Goal: Task Accomplishment & Management: Manage account settings

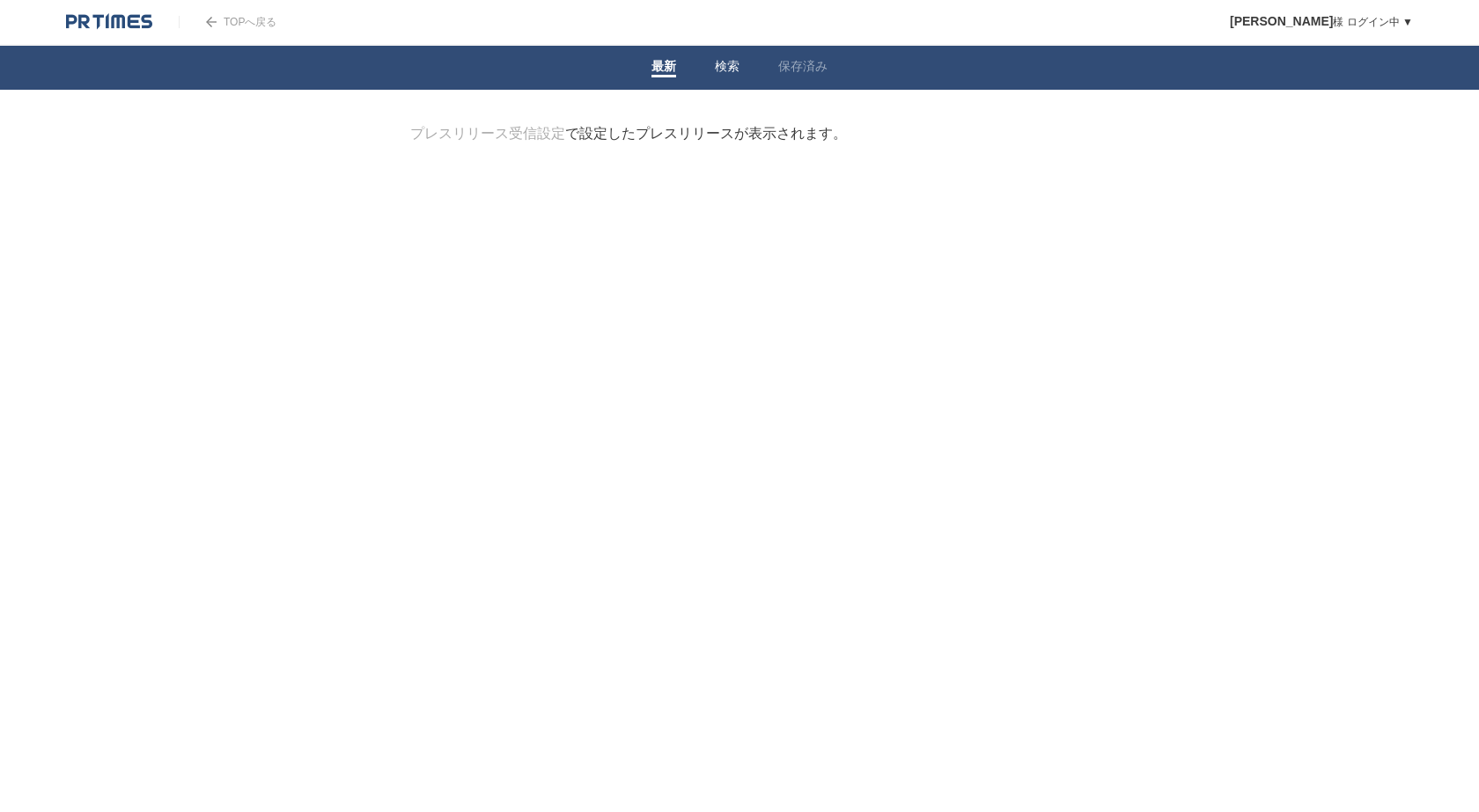
click at [706, 71] on li "検索" at bounding box center [727, 67] width 63 height 44
click at [725, 70] on link "検索" at bounding box center [727, 68] width 25 height 19
click at [679, 158] on input "検索ワードを入力" at bounding box center [715, 154] width 609 height 59
click at [203, 327] on html "TOPへ戻る 細川美穂 様 ログイン中 ▼ プレスリリース受信設定 フォロー 除外リスト アカウント設定 閲覧履歴 退会手続き PR TIMESサイトへ戻る …" at bounding box center [739, 163] width 1479 height 327
click at [759, 143] on input "検索ワードを入力" at bounding box center [715, 154] width 609 height 59
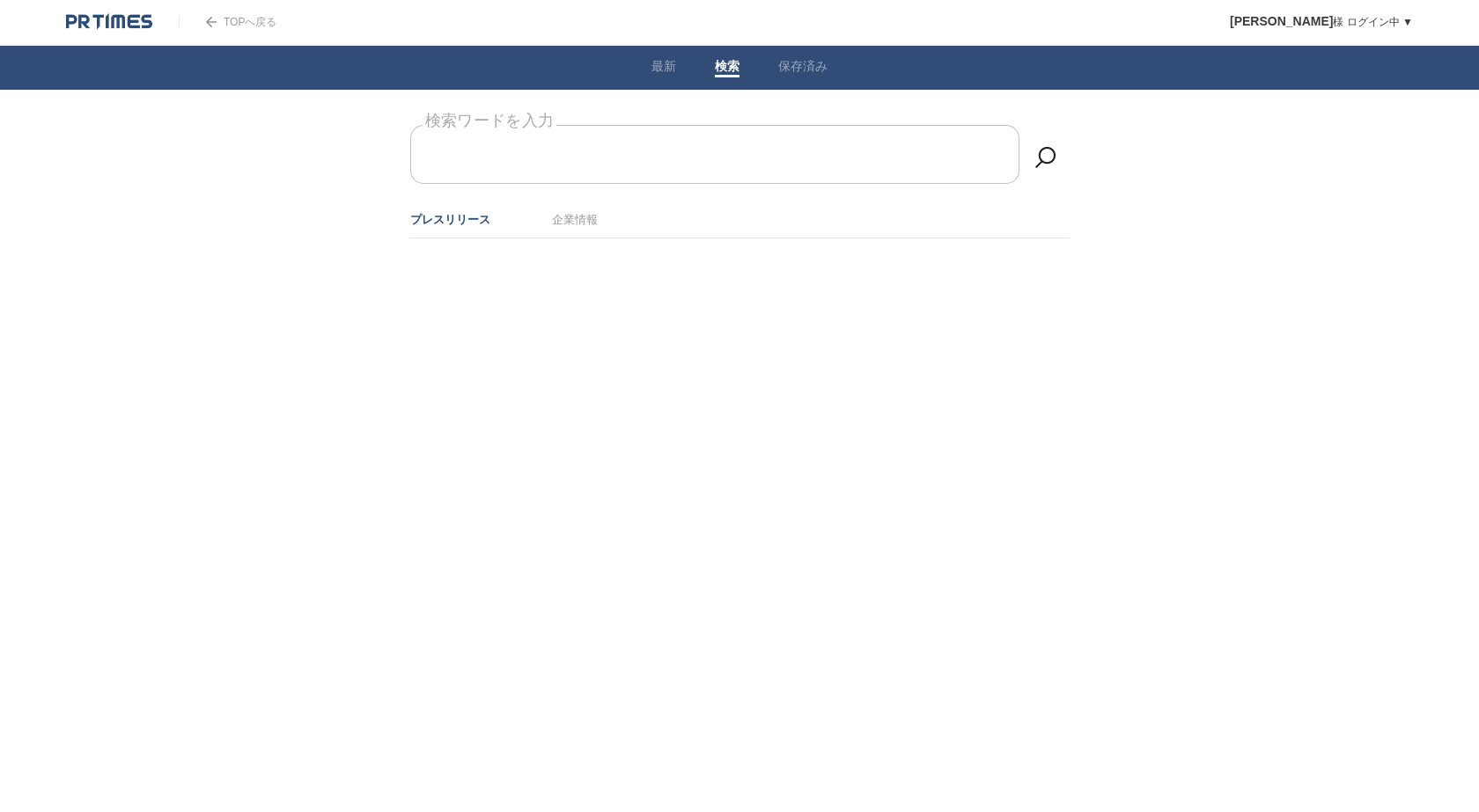
paste input "「医療、医薬、福祉"
drag, startPoint x: 467, startPoint y: 153, endPoint x: 420, endPoint y: 152, distance: 47.0
click at [420, 152] on input "「医療、医薬、福祉" at bounding box center [715, 154] width 609 height 59
type input "「医療、医薬、福祉"
click at [659, 60] on link "最新" at bounding box center [663, 68] width 25 height 19
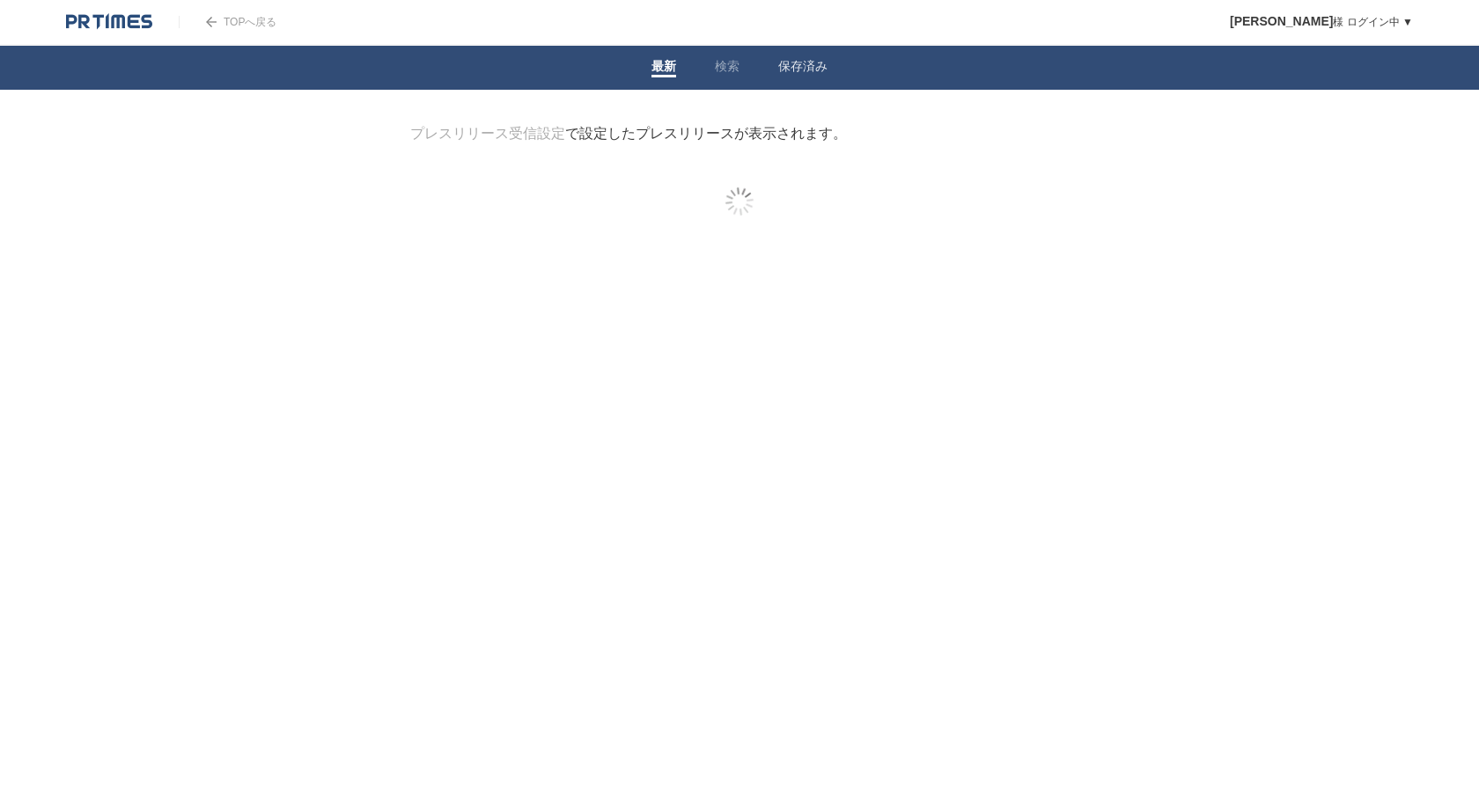
click at [278, 21] on header "TOPへ戻る 細川美穂 様 ログイン中 ▼ プレスリリース受信設定 フォロー 除外リスト アカウント設定 閲覧履歴 退会手続き PR TIMESサイトへ戻る …" at bounding box center [739, 22] width 1479 height 45
click at [252, 26] on link "TOPへ戻る" at bounding box center [228, 22] width 98 height 12
click at [1365, 28] on link "[PERSON_NAME] ログイン中 ▼" at bounding box center [1321, 22] width 183 height 12
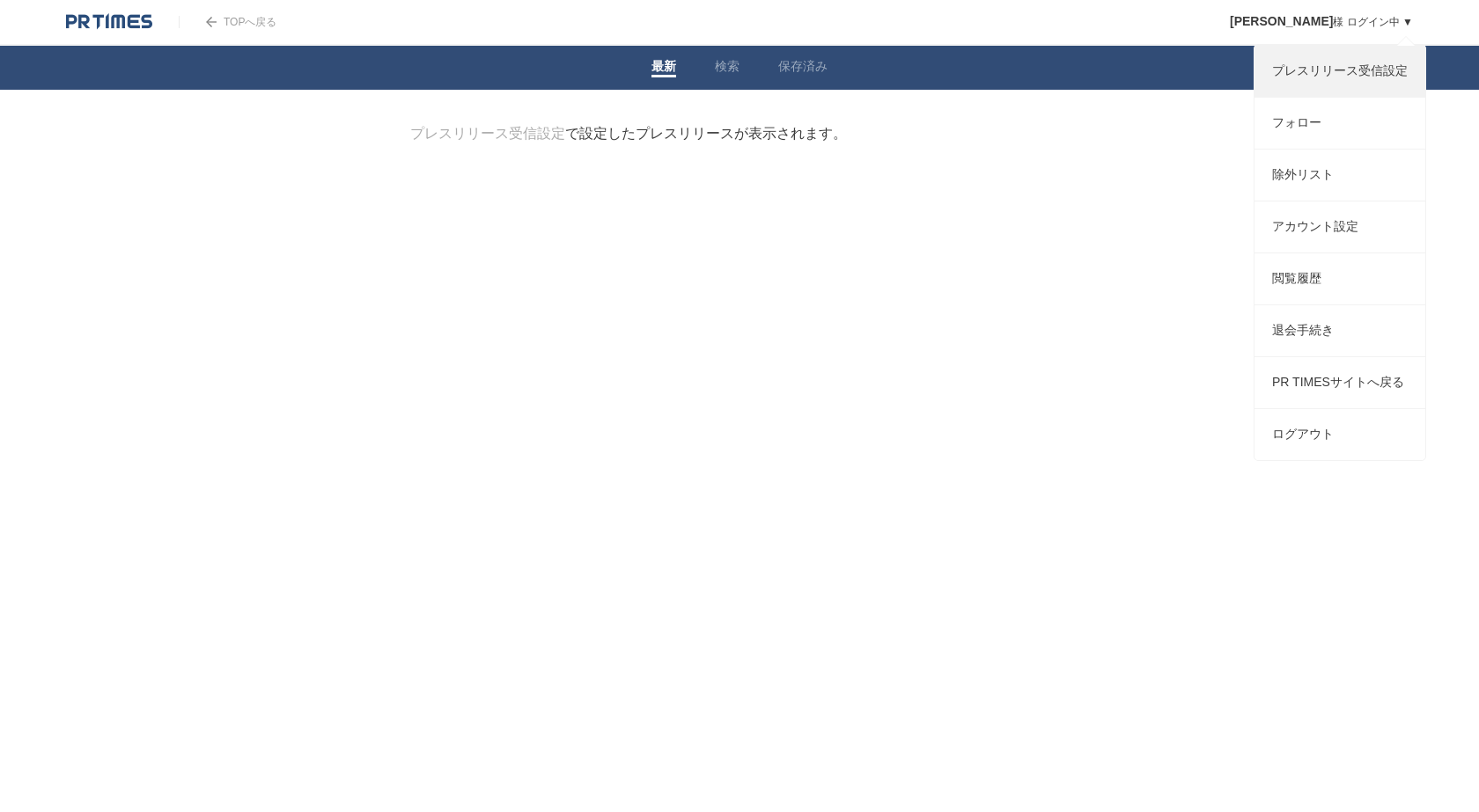
click at [1374, 68] on link "プレスリリース受信設定" at bounding box center [1340, 70] width 171 height 51
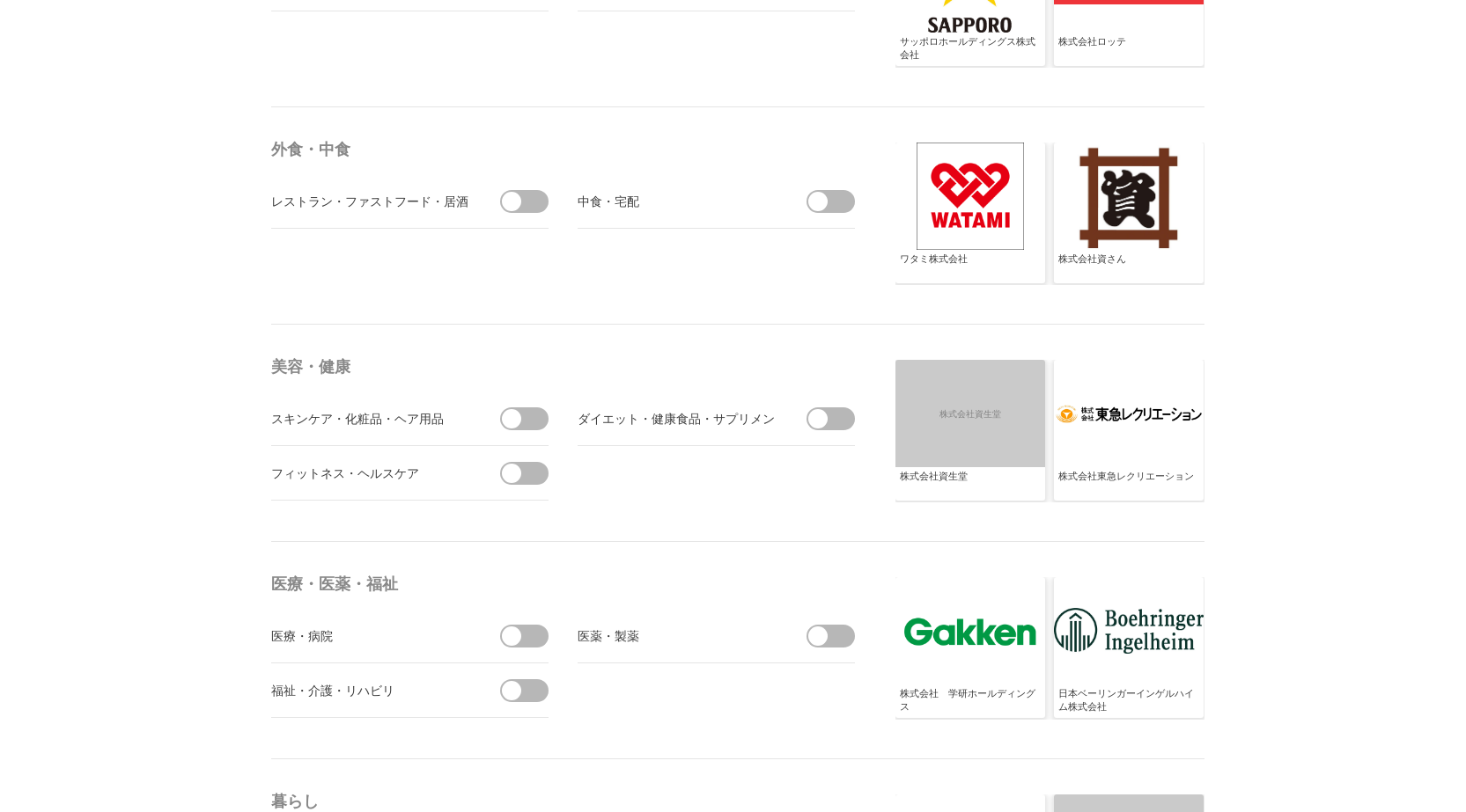
scroll to position [3169, 0]
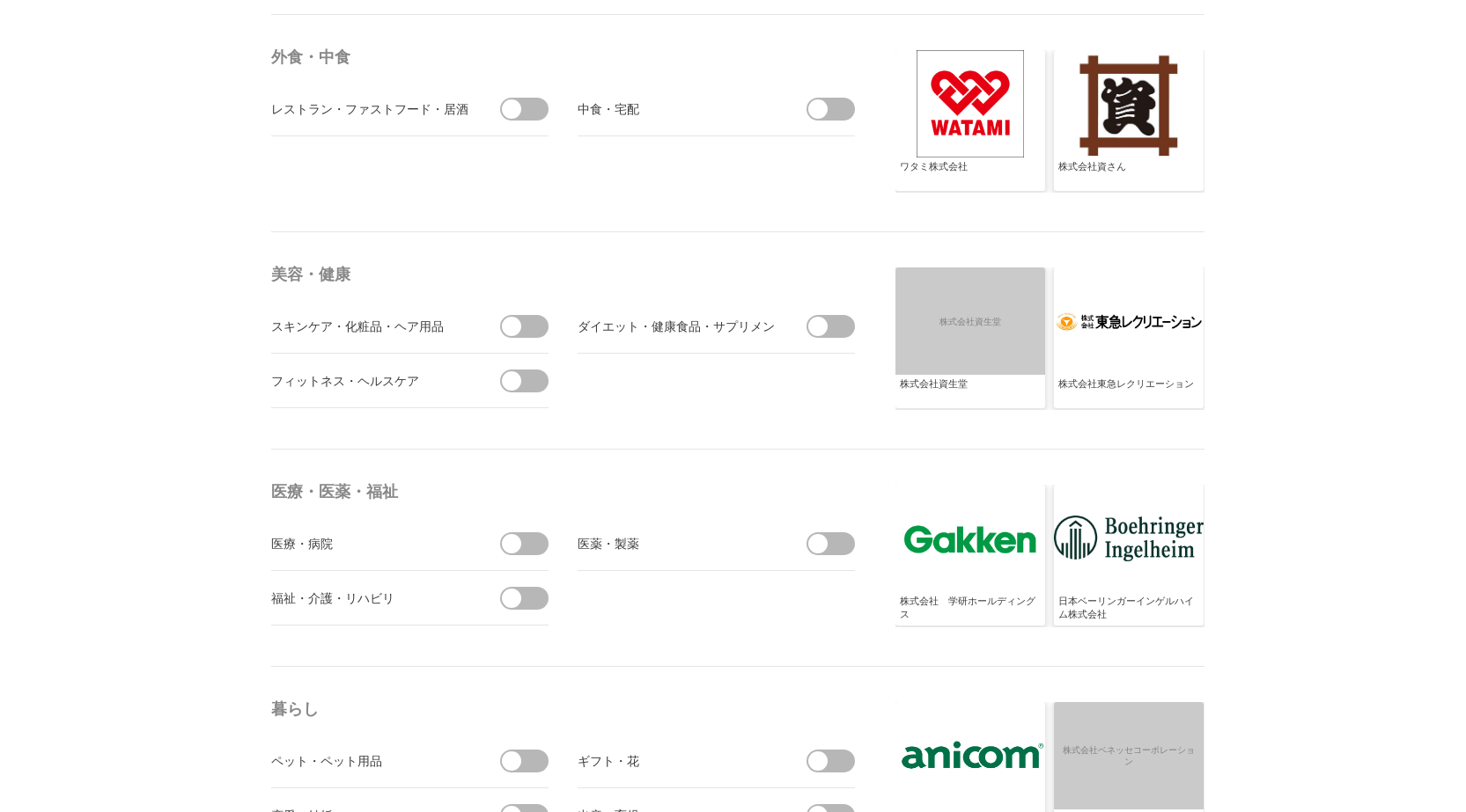
click at [520, 538] on span at bounding box center [530, 544] width 37 height 23
click at [0, 0] on input "checkbox" at bounding box center [0, 0] width 0 height 0
click at [820, 538] on span at bounding box center [818, 544] width 20 height 20
click at [0, 0] on input "checkbox" at bounding box center [0, 0] width 0 height 0
click at [520, 596] on span at bounding box center [511, 598] width 20 height 20
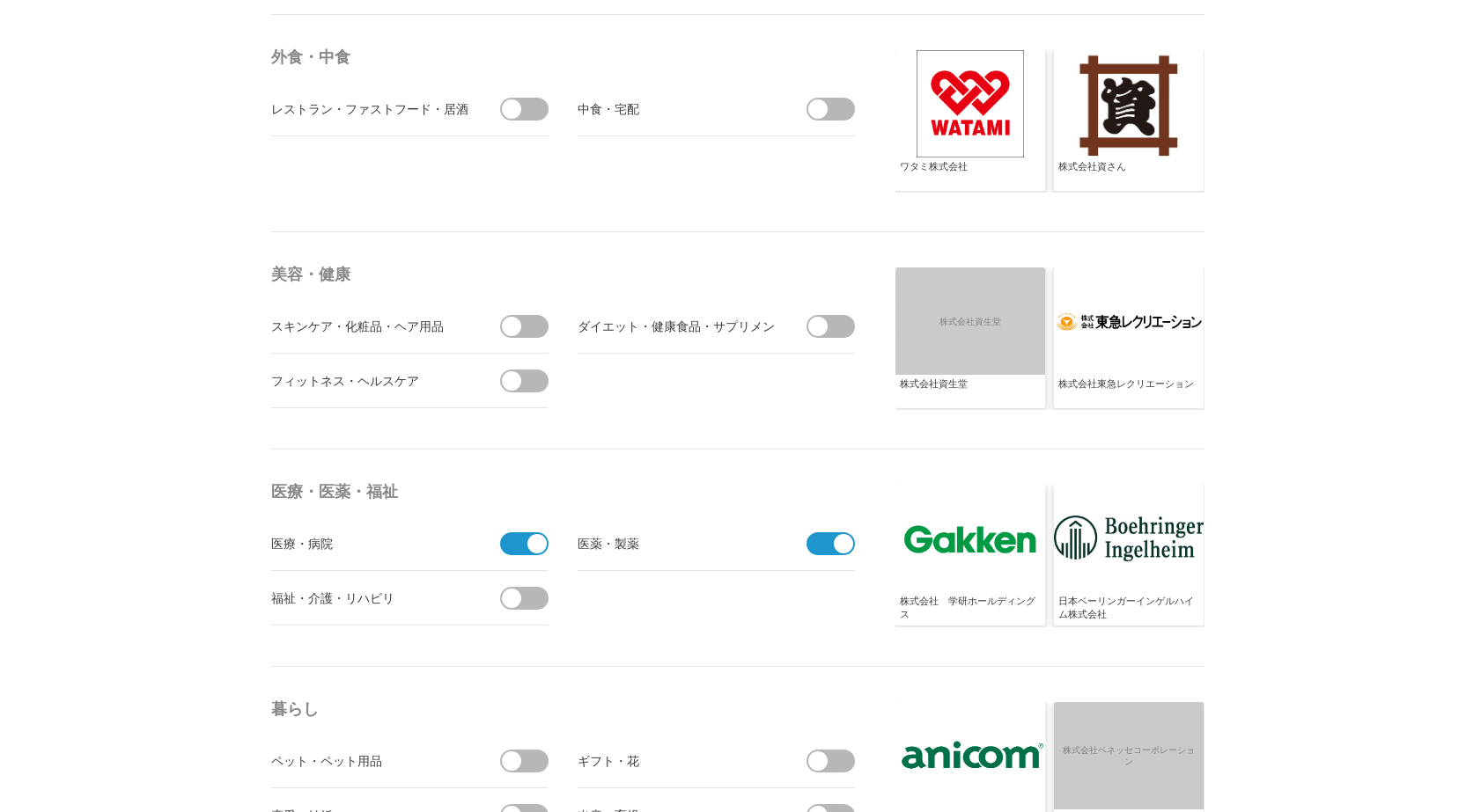
click at [0, 0] on input "checkbox" at bounding box center [0, 0] width 0 height 0
click at [533, 606] on span at bounding box center [537, 598] width 20 height 20
click at [0, 0] on input "受信しない" at bounding box center [0, 0] width 0 height 0
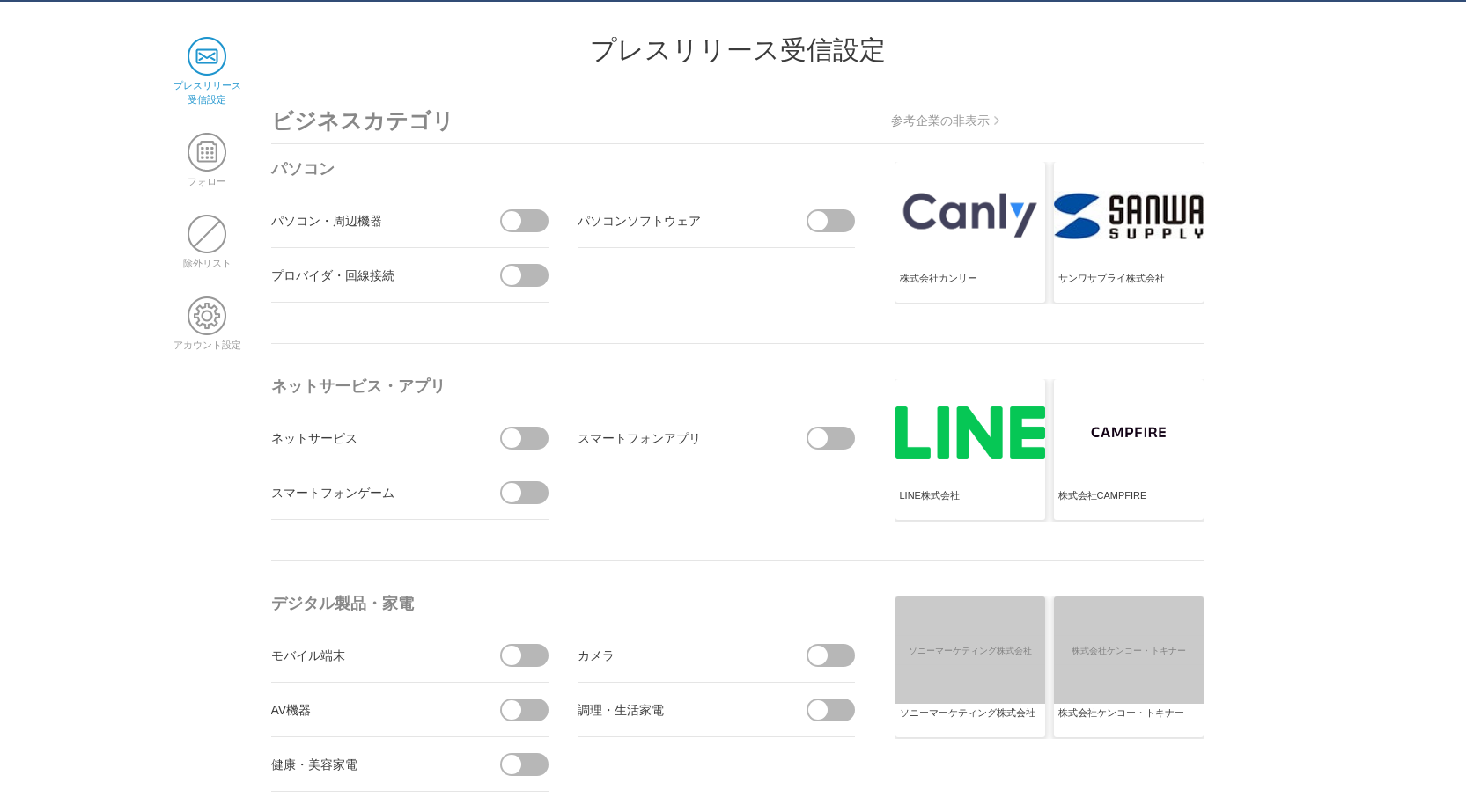
scroll to position [0, 0]
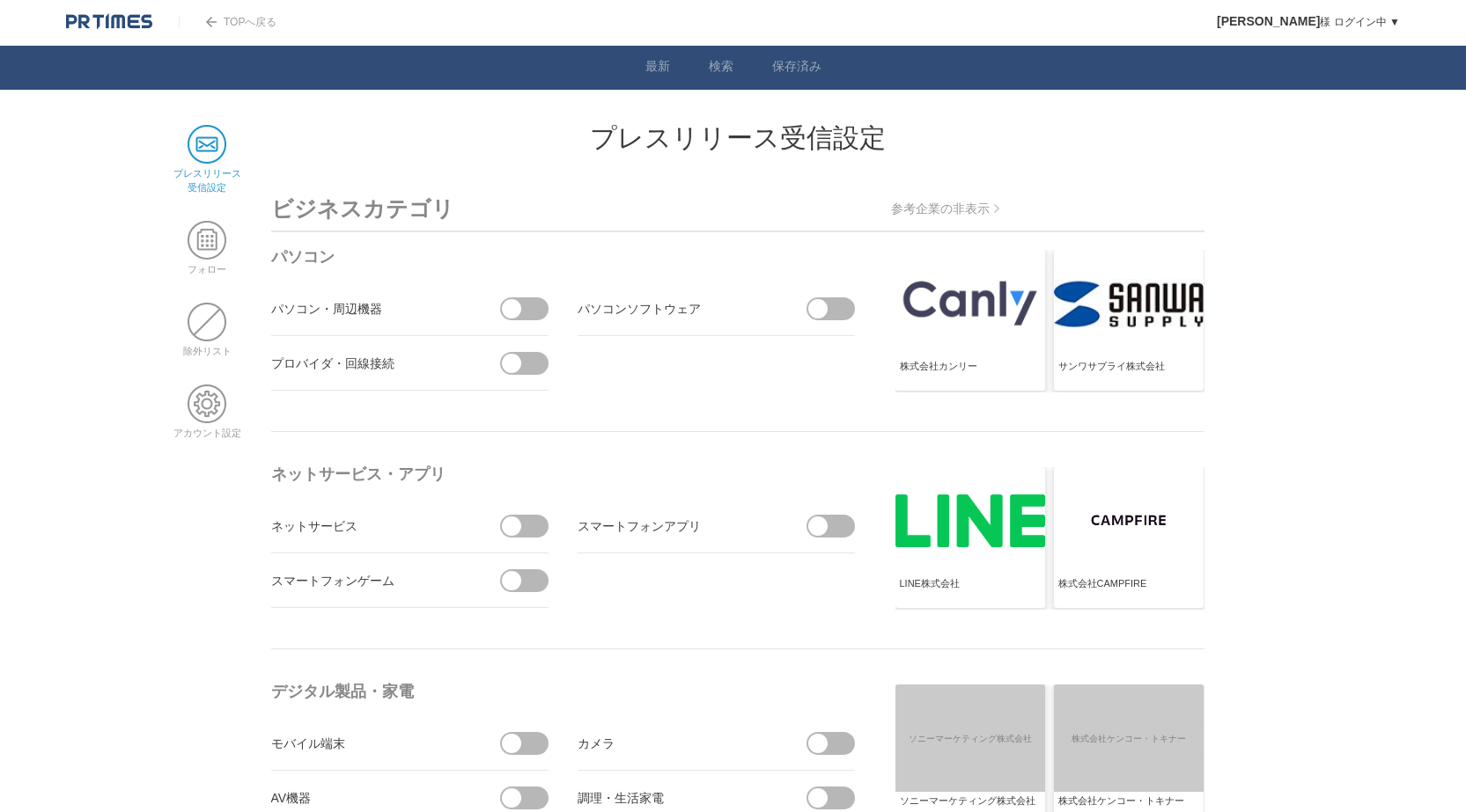
click at [219, 158] on span at bounding box center [207, 143] width 38 height 38
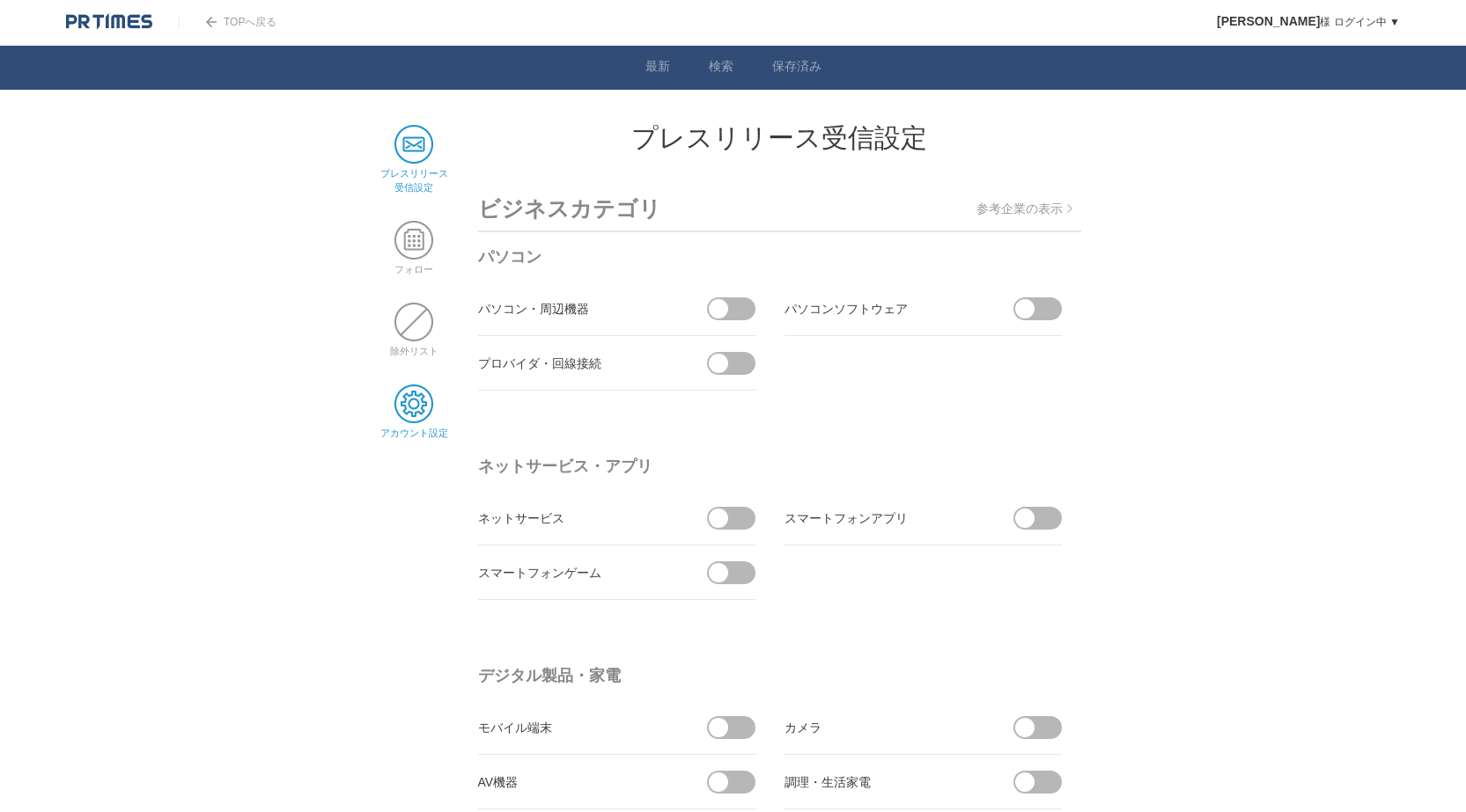
click at [403, 387] on span at bounding box center [413, 403] width 38 height 38
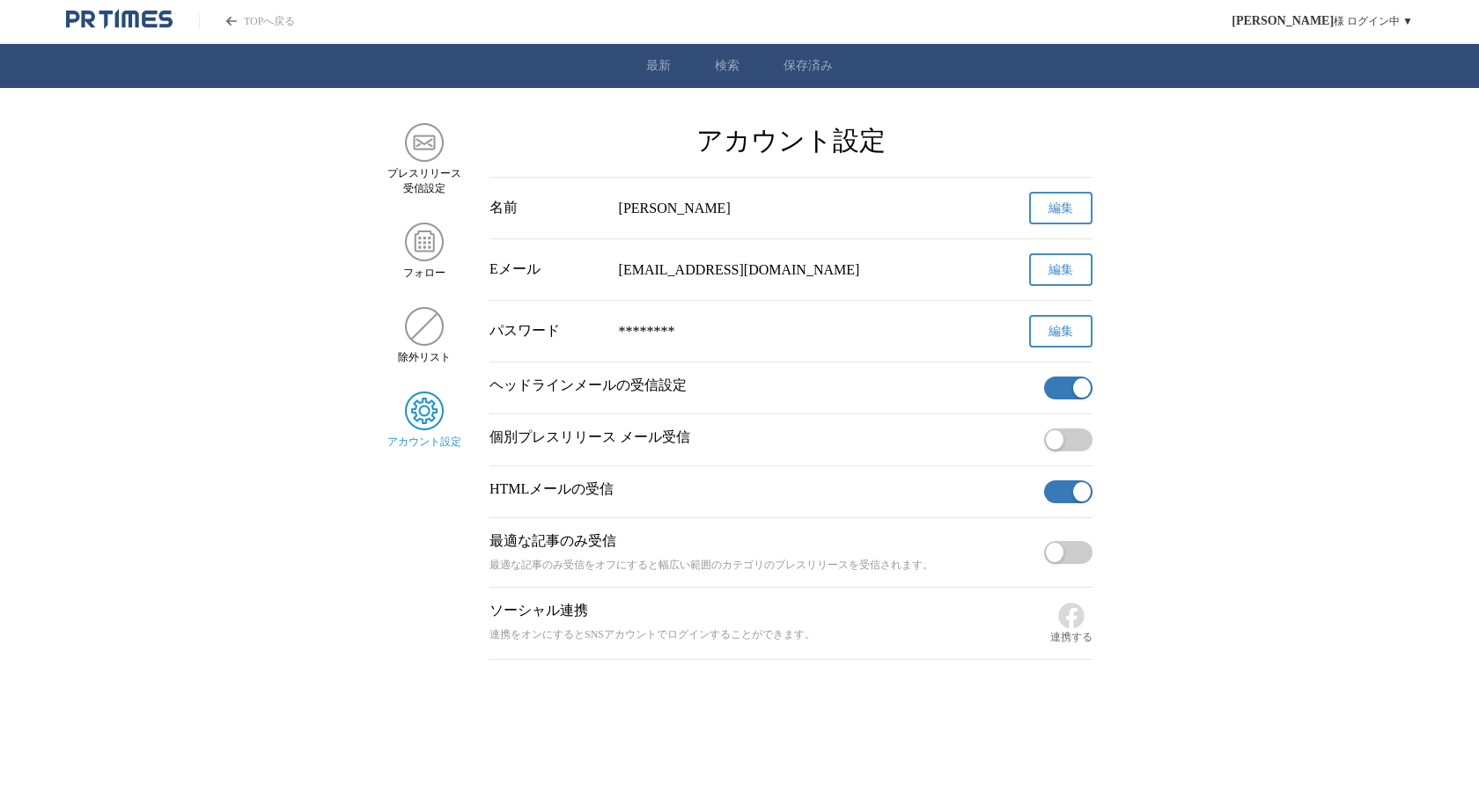
click at [271, 20] on link "TOPへ戻る" at bounding box center [247, 21] width 96 height 15
